Goal: Information Seeking & Learning: Find specific fact

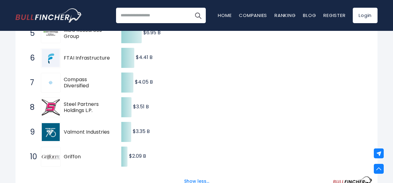
scroll to position [216, 0]
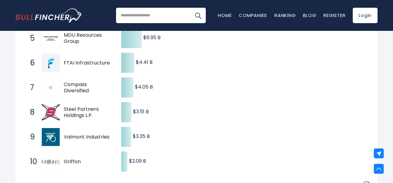
drag, startPoint x: 60, startPoint y: 70, endPoint x: 103, endPoint y: 76, distance: 43.2
click at [103, 73] on div "6 FTAI Infrastructure FIP" at bounding box center [69, 63] width 84 height 20
drag, startPoint x: 108, startPoint y: 71, endPoint x: 77, endPoint y: 70, distance: 30.4
click at [78, 66] on span "FTAI Infrastructure" at bounding box center [87, 63] width 47 height 6
click at [75, 66] on span "FTAI Infrastructure" at bounding box center [87, 63] width 47 height 6
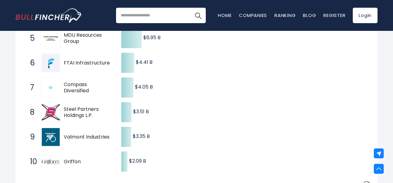
click at [58, 72] on img at bounding box center [51, 63] width 18 height 18
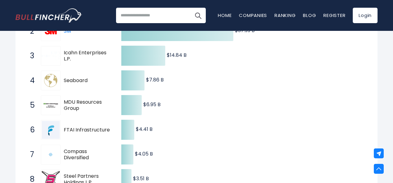
scroll to position [155, 0]
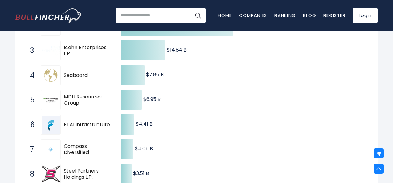
click at [75, 56] on span "Icahn Enterprises L.P." at bounding box center [87, 51] width 47 height 13
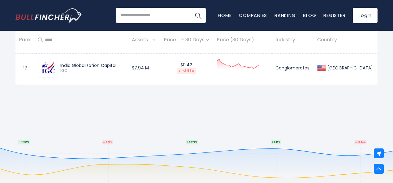
scroll to position [804, 0]
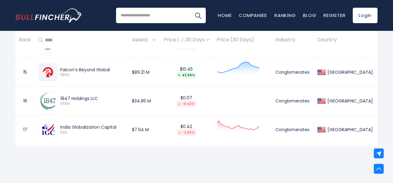
drag, startPoint x: 123, startPoint y: 131, endPoint x: 61, endPoint y: 133, distance: 62.8
click at [61, 133] on div "India Globalization Capital IGC" at bounding box center [91, 130] width 67 height 11
drag, startPoint x: 51, startPoint y: 140, endPoint x: 2, endPoint y: 129, distance: 50.7
drag, startPoint x: 90, startPoint y: 136, endPoint x: 53, endPoint y: 135, distance: 37.8
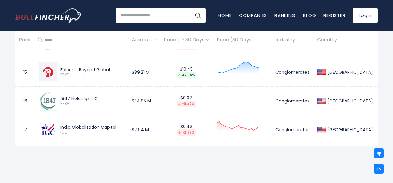
drag, startPoint x: 53, startPoint y: 135, endPoint x: 102, endPoint y: 143, distance: 50.4
click at [102, 140] on div "India Globalization Capital IGC" at bounding box center [81, 130] width 87 height 20
drag, startPoint x: 120, startPoint y: 135, endPoint x: 67, endPoint y: 136, distance: 52.9
click at [67, 130] on div "India Globalization Capital" at bounding box center [92, 128] width 65 height 6
drag, startPoint x: 69, startPoint y: 140, endPoint x: 61, endPoint y: 134, distance: 9.7
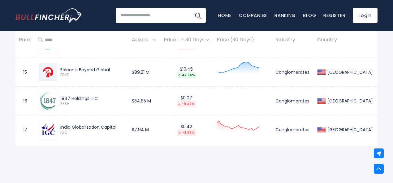
click at [61, 134] on div "India Globalization Capital IGC" at bounding box center [91, 130] width 67 height 11
